Goal: Task Accomplishment & Management: Use online tool/utility

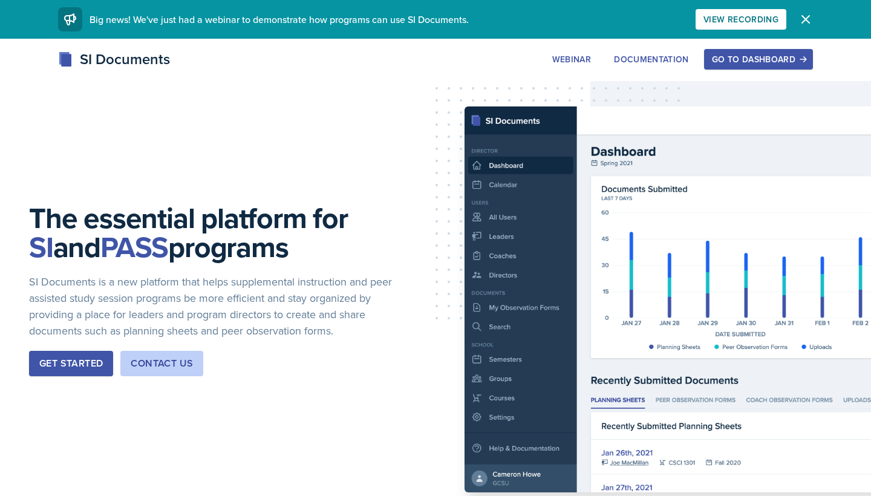
click at [729, 62] on div "Go to Dashboard" at bounding box center [758, 59] width 93 height 10
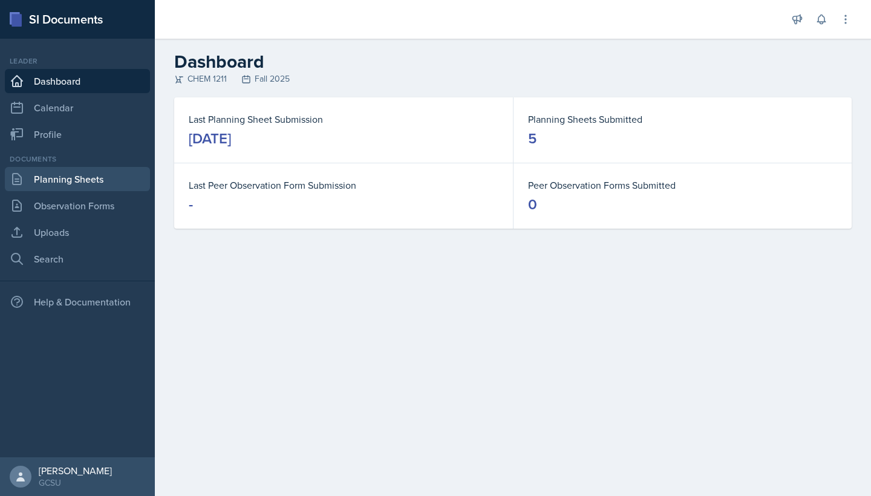
click at [74, 183] on link "Planning Sheets" at bounding box center [77, 179] width 145 height 24
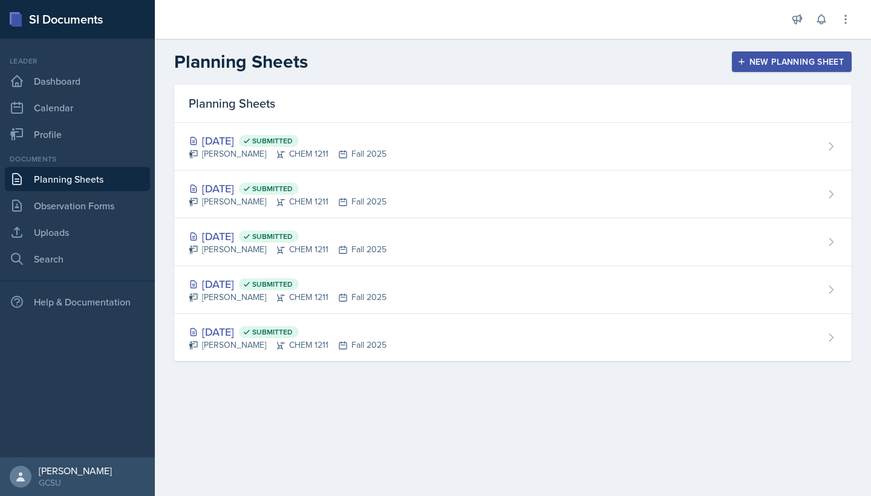
click at [758, 62] on div "New Planning Sheet" at bounding box center [792, 62] width 104 height 10
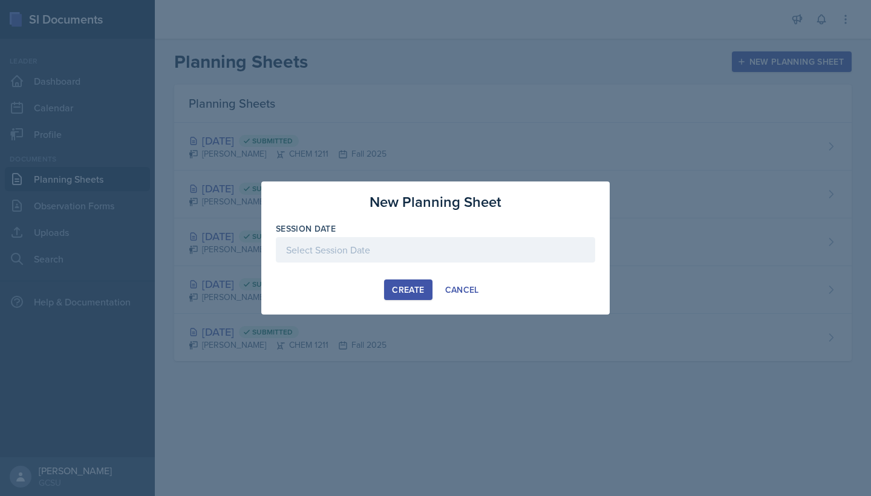
click at [408, 241] on div at bounding box center [435, 249] width 319 height 25
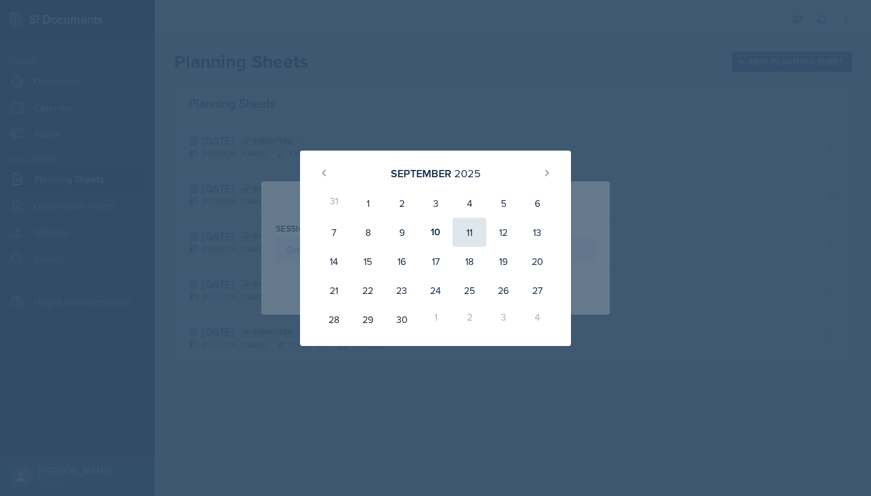
click at [474, 233] on div "11" at bounding box center [469, 232] width 34 height 29
type input "[DATE]"
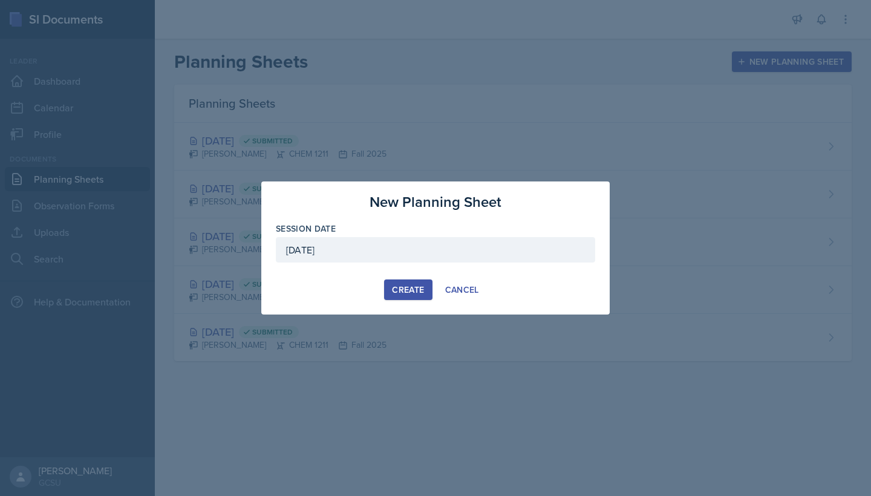
click at [399, 281] on button "Create" at bounding box center [408, 289] width 48 height 21
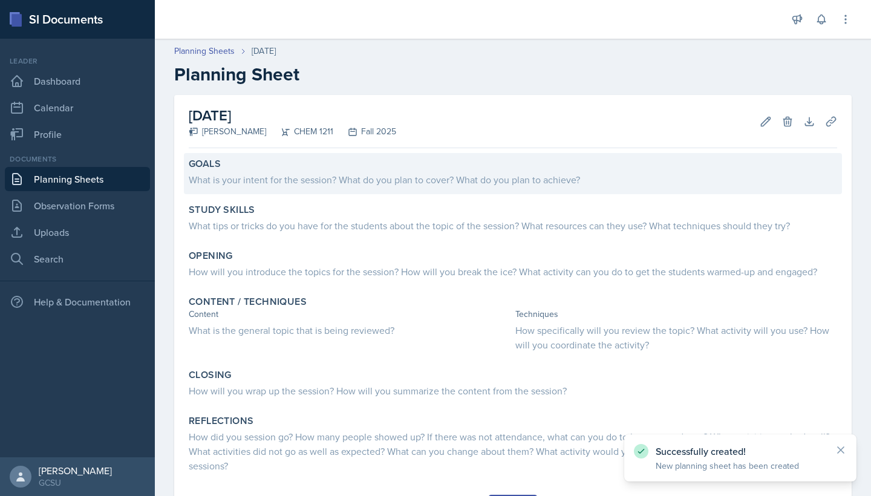
click at [262, 181] on div "What is your intent for the session? What do you plan to cover? What do you pla…" at bounding box center [513, 179] width 648 height 15
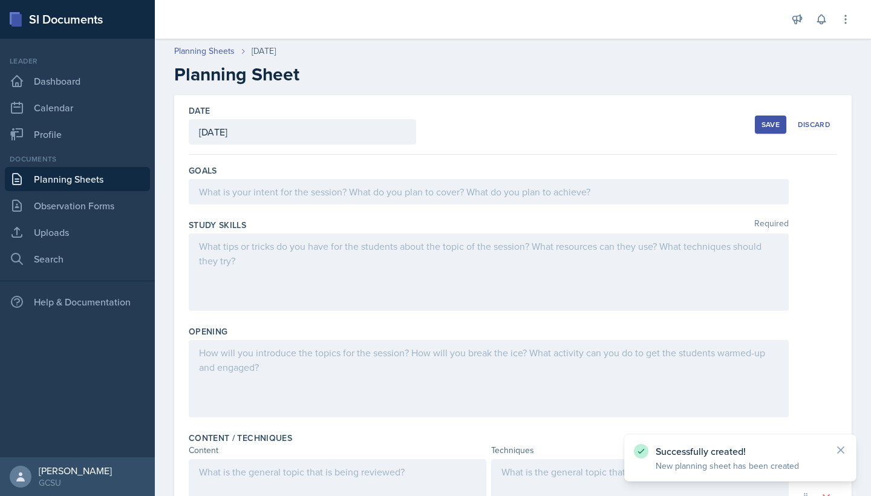
click at [274, 194] on div at bounding box center [489, 191] width 600 height 25
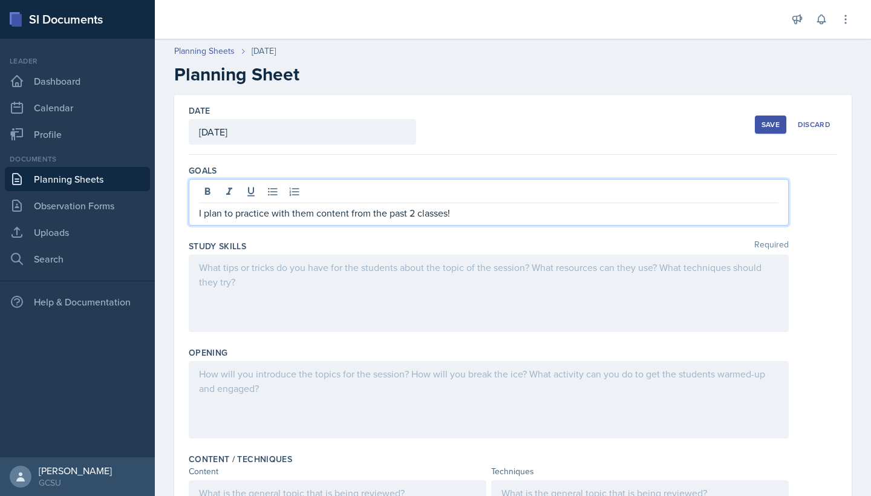
click at [344, 271] on div at bounding box center [489, 293] width 600 height 77
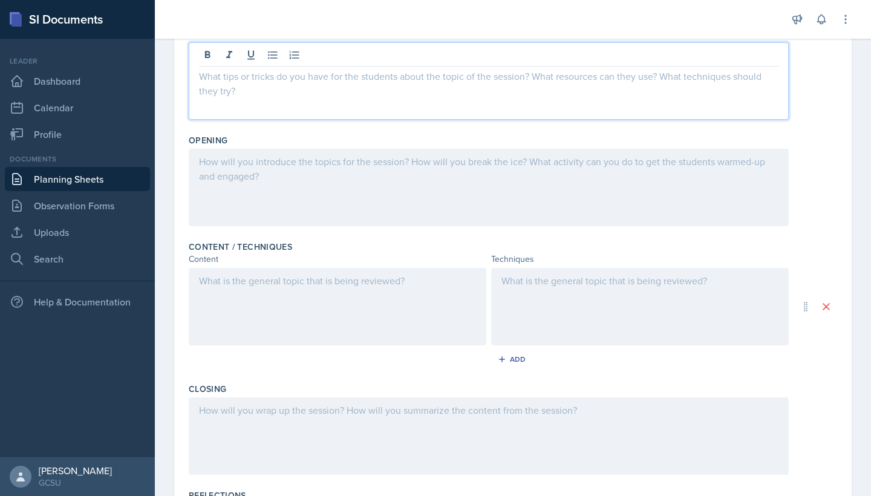
scroll to position [197, 0]
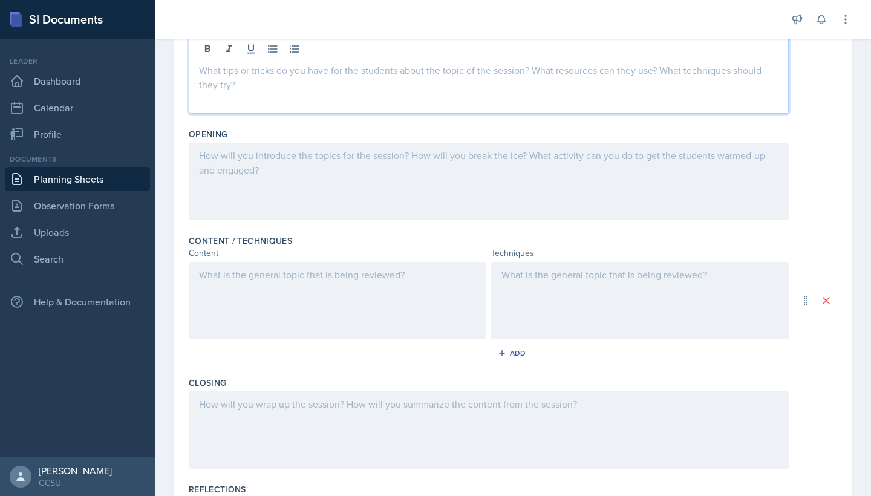
click at [292, 278] on div at bounding box center [338, 300] width 298 height 77
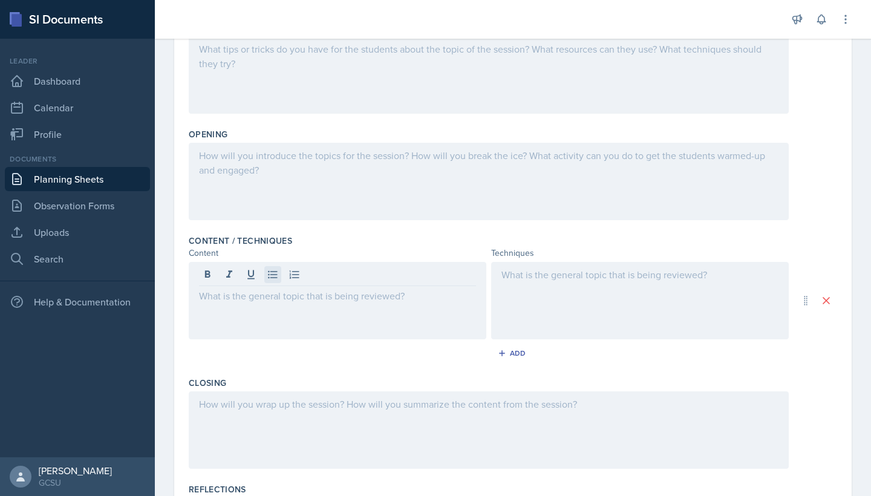
click at [268, 276] on icon at bounding box center [273, 275] width 12 height 12
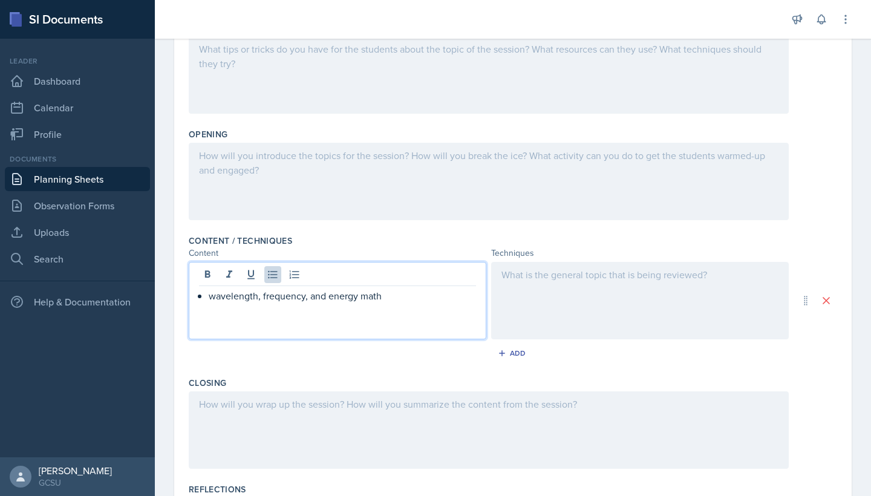
click at [659, 287] on div at bounding box center [640, 300] width 298 height 77
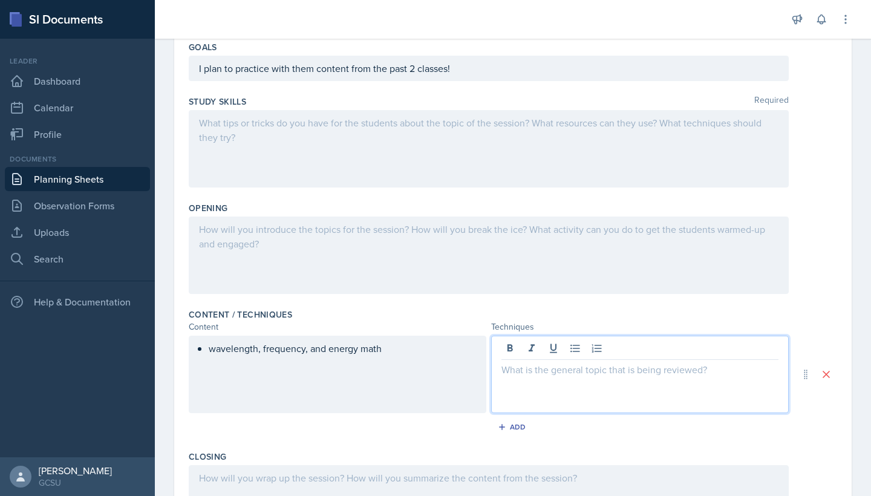
scroll to position [119, 0]
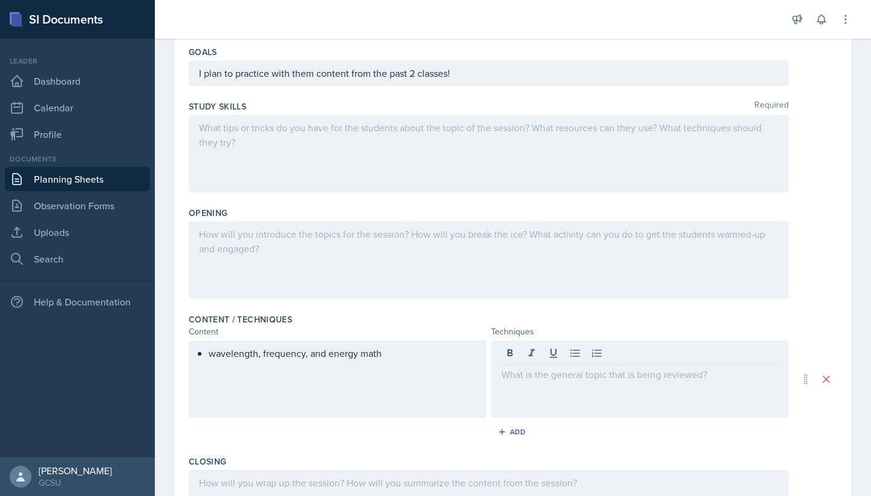
click at [256, 252] on div at bounding box center [489, 259] width 600 height 77
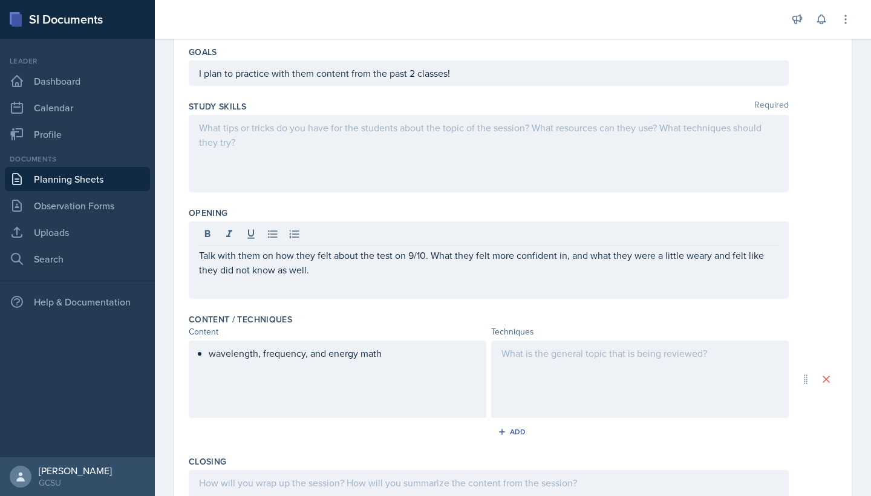
click at [494, 158] on div at bounding box center [489, 153] width 600 height 77
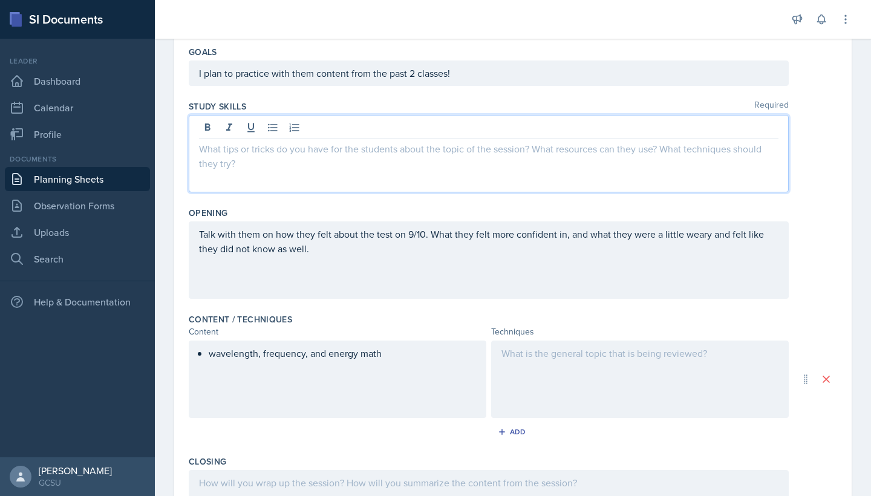
click at [566, 411] on div at bounding box center [640, 379] width 298 height 77
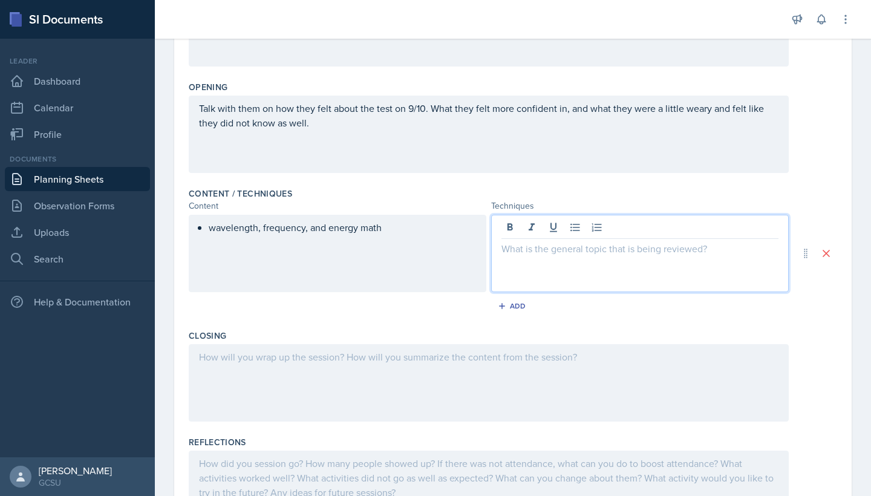
scroll to position [245, 0]
click at [422, 255] on div "wavelength, frequency, and energy math" at bounding box center [338, 252] width 298 height 77
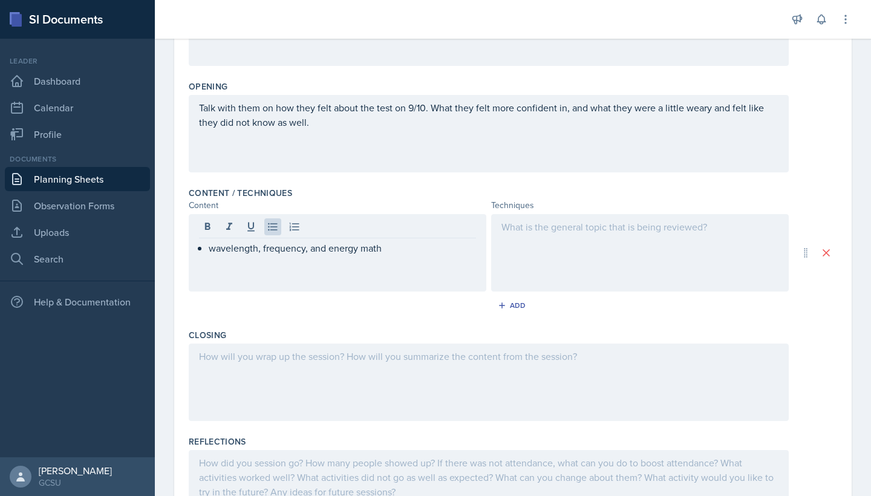
click at [567, 2] on div at bounding box center [471, 19] width 612 height 39
